Goal: Entertainment & Leisure: Consume media (video, audio)

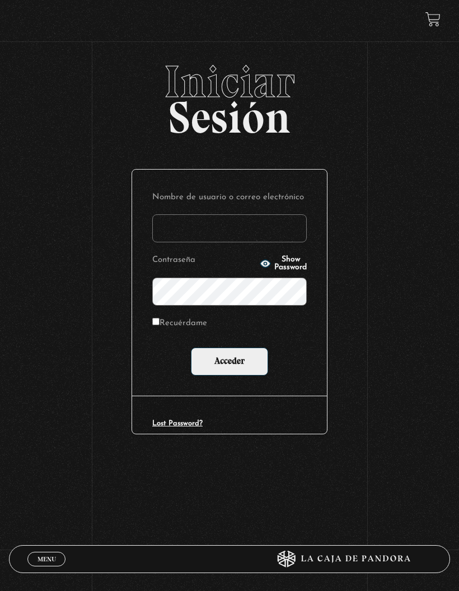
type input "[EMAIL_ADDRESS][DOMAIN_NAME]"
click at [240, 370] on input "Acceder" at bounding box center [229, 362] width 77 height 28
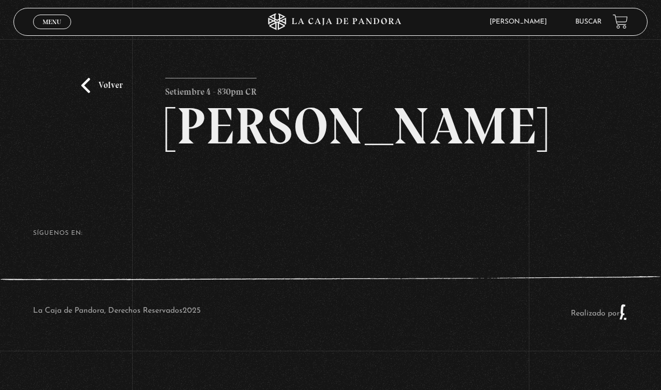
click at [421, 191] on div "Volver Setiembre 4 - 830pm CR [PERSON_NAME]" at bounding box center [330, 134] width 330 height 113
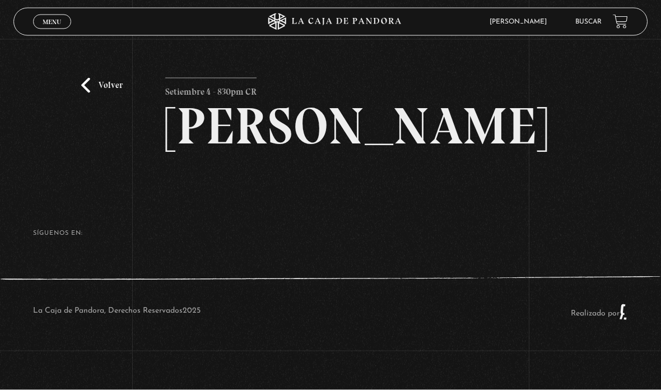
scroll to position [70, 0]
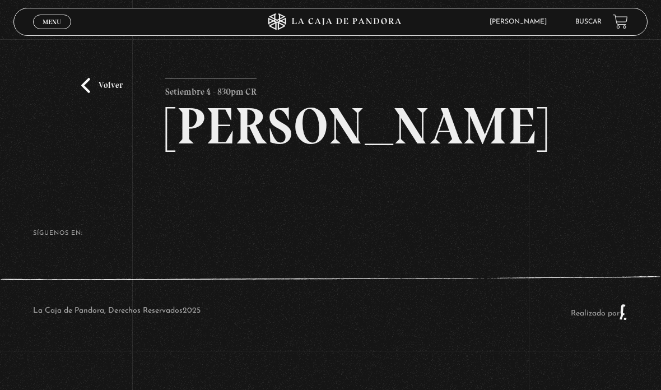
click at [285, 133] on h2 "[PERSON_NAME]" at bounding box center [330, 126] width 330 height 52
click at [233, 152] on h2 "[PERSON_NAME]" at bounding box center [330, 126] width 330 height 52
click at [326, 152] on h2 "[PERSON_NAME]" at bounding box center [330, 126] width 330 height 52
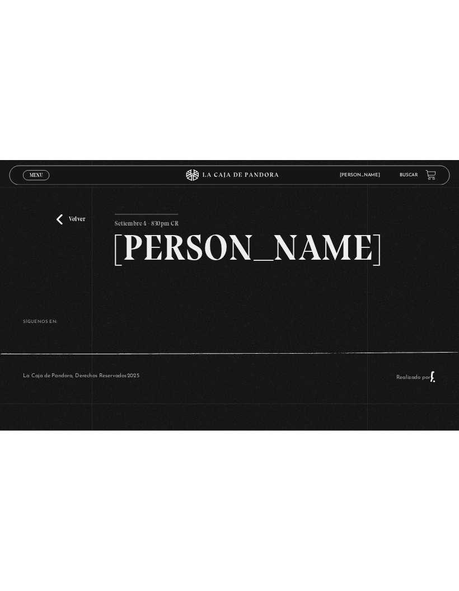
scroll to position [0, 0]
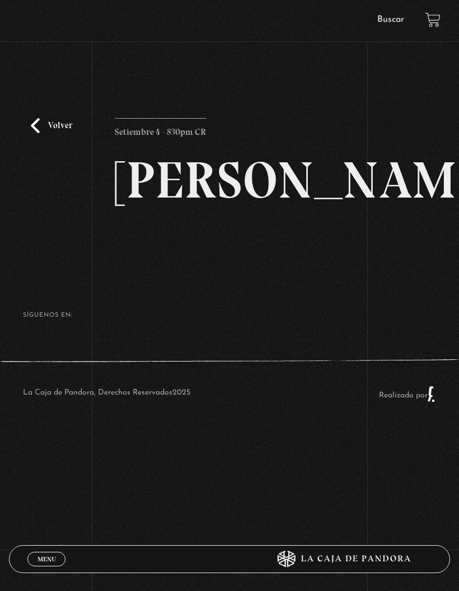
click at [45, 133] on link "Volver" at bounding box center [51, 125] width 41 height 15
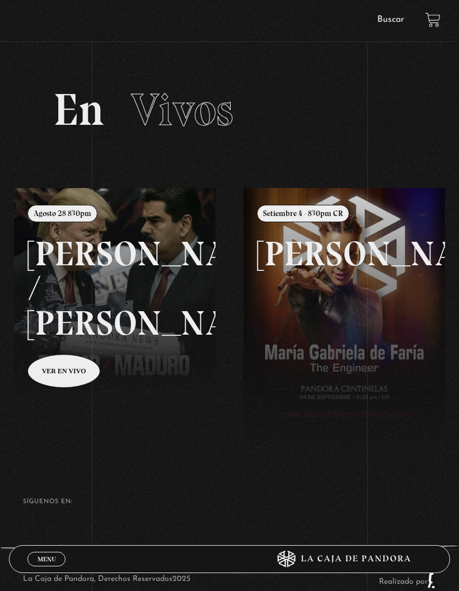
click at [40, 556] on span "Menu" at bounding box center [47, 559] width 18 height 7
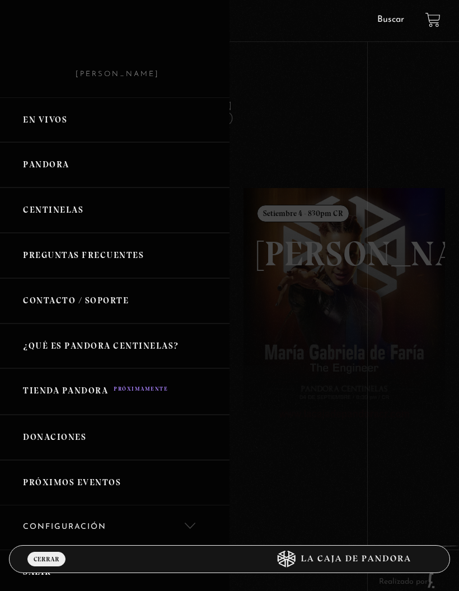
click at [49, 561] on span "Cerrar" at bounding box center [47, 559] width 26 height 7
